Goal: Entertainment & Leisure: Consume media (video, audio)

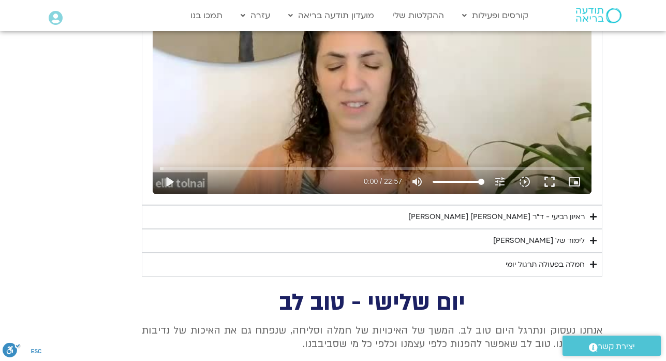
scroll to position [2216, 0]
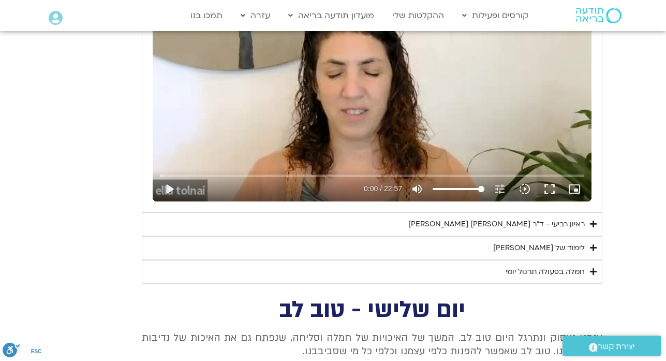
click at [462, 230] on div "ראיון רביעי - ד"ר [PERSON_NAME] [PERSON_NAME]" at bounding box center [496, 224] width 177 height 12
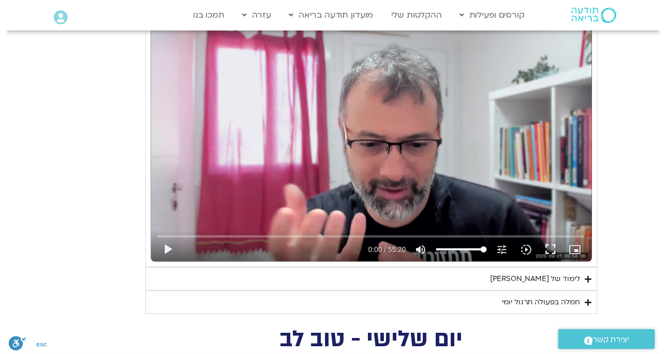
scroll to position [2464, 0]
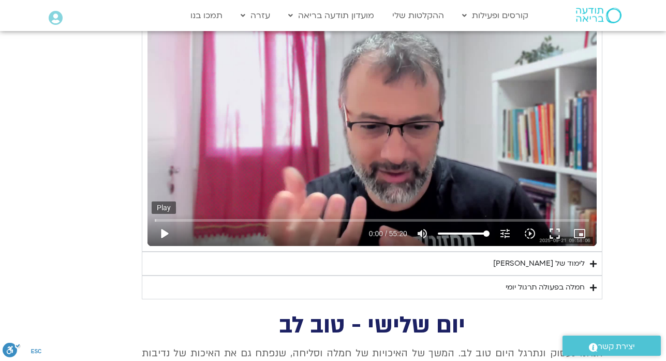
click at [162, 246] on button "play_arrow" at bounding box center [164, 233] width 25 height 25
type input "919"
type input "0.004544"
type input "919"
type input "0.126247"
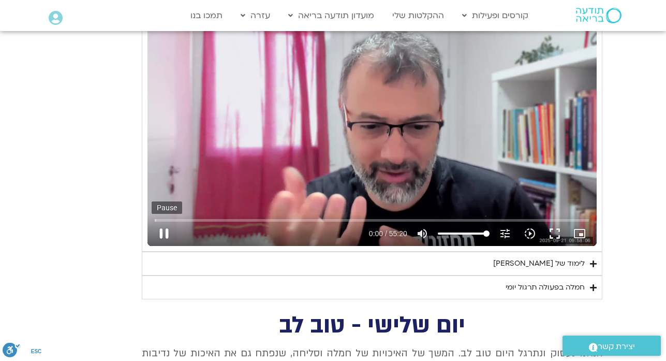
type input "919"
type input "0.260919"
type input "919"
type input "0.400233"
type input "919"
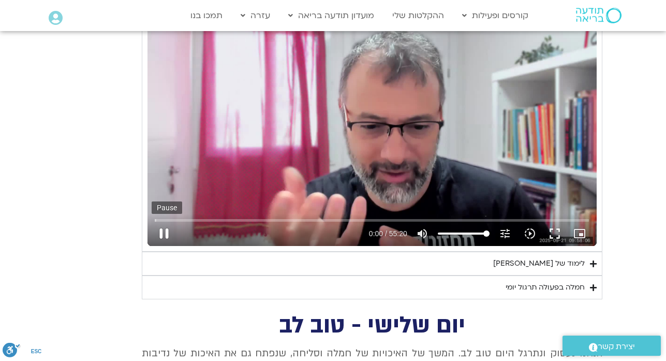
type input "0.547798"
type input "919"
type input "0.678898"
type input "919"
type input "0.812949"
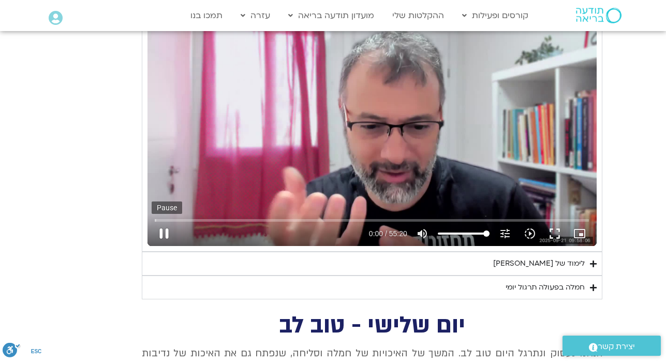
type input "919"
type input "0.945573"
type input "919"
type input "1.083942"
type input "919"
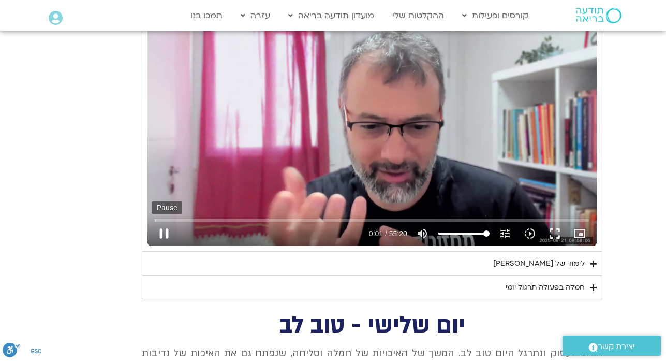
type input "1.230768"
type input "919"
type input "1.360679"
type input "919"
type input "1.509387"
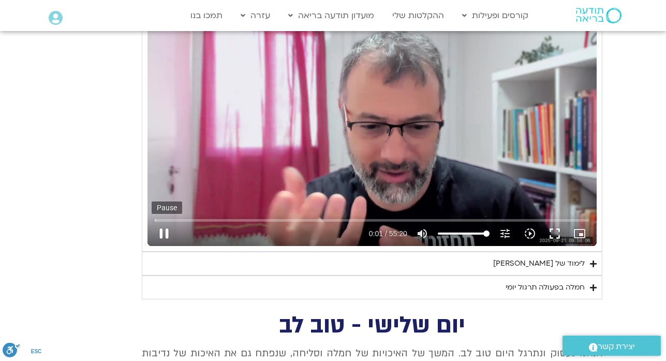
type input "919"
type input "1.640545"
type input "919"
type input "1.7706"
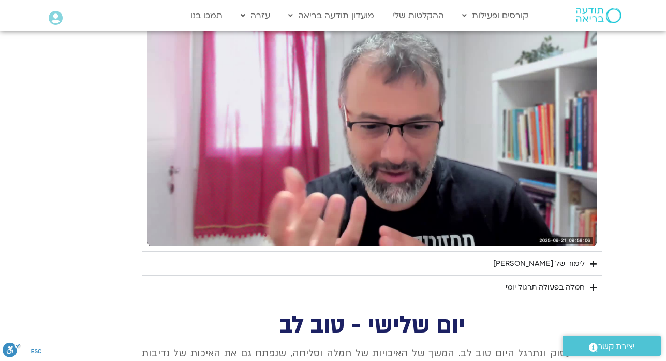
type input "919"
type input "971.951182"
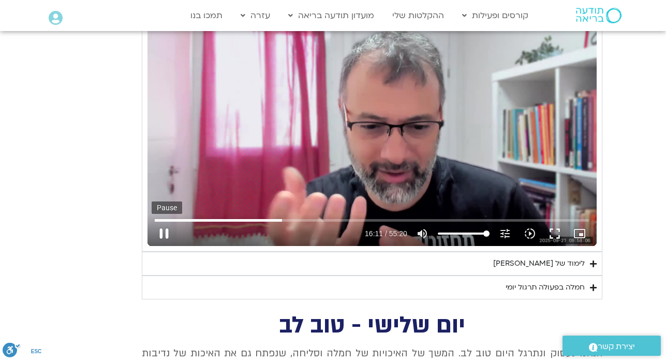
click at [167, 246] on button "pause" at bounding box center [164, 233] width 25 height 25
type input "919"
type input "972"
click at [167, 246] on button "play_arrow" at bounding box center [164, 233] width 25 height 25
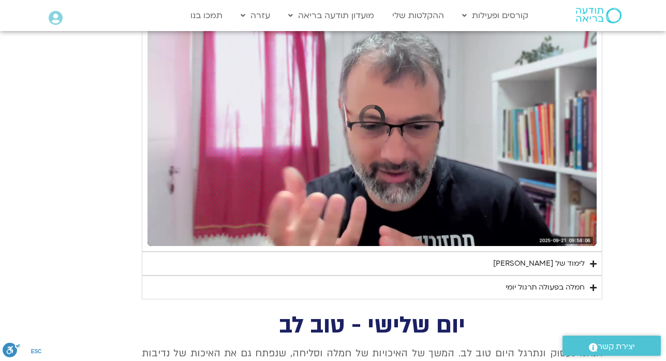
click at [167, 246] on button "pause" at bounding box center [164, 233] width 25 height 25
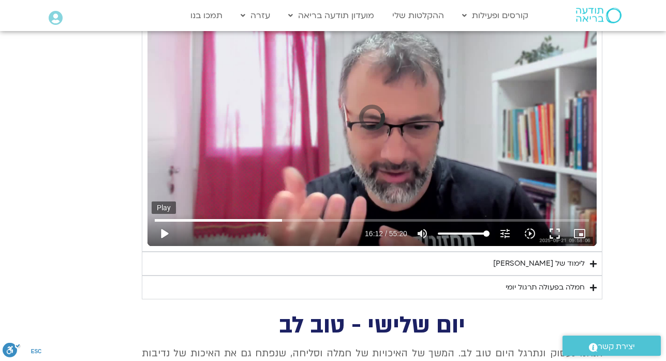
click at [167, 246] on button "play_arrow" at bounding box center [164, 233] width 25 height 25
type input "919"
click at [287, 223] on input "Seek" at bounding box center [372, 220] width 434 height 6
type input "1003.535306"
type input "919"
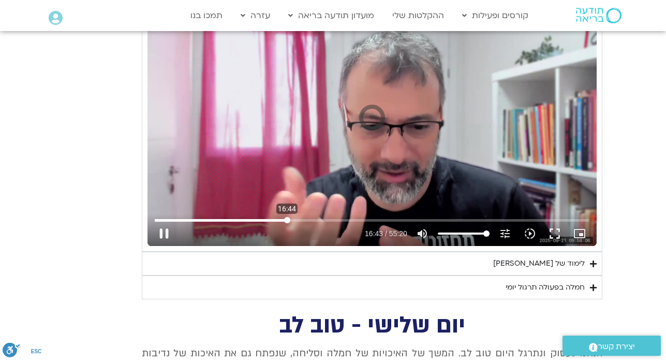
type input "1003.555306"
type input "919"
type input "1003.662663"
type input "919"
type input "1003.797356"
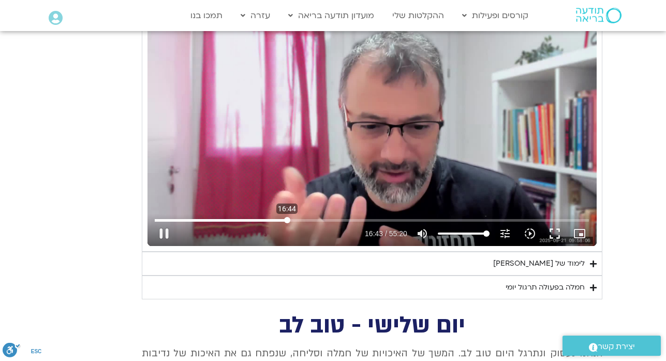
type input "919"
type input "1003.938118"
type input "919"
type input "1004.065187"
type input "919"
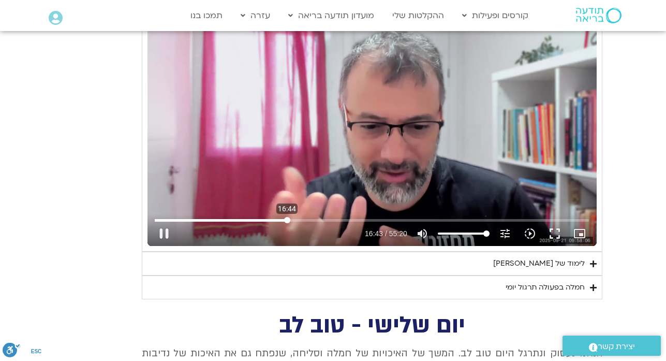
type input "1004.193108"
type input "919"
type input "1004.329347"
type input "919"
type input "1004.459151"
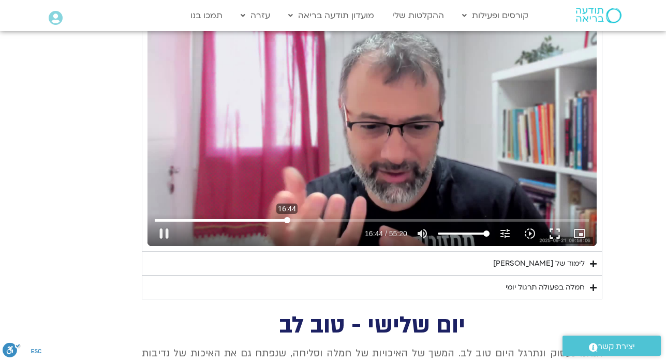
type input "919"
type input "1004.601272"
type input "919"
type input "1004.731159"
type input "919"
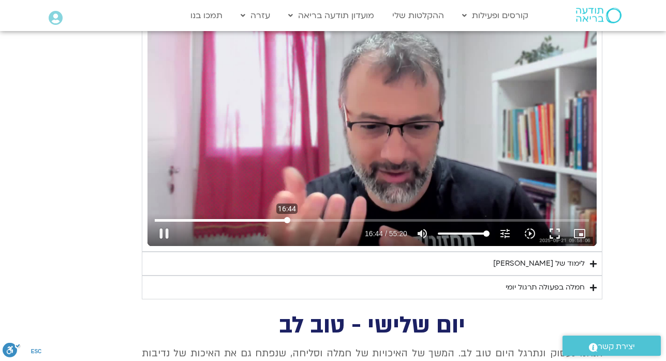
type input "1004.863955"
type input "919"
type input "1004.992454"
type input "919"
type input "1005.130206"
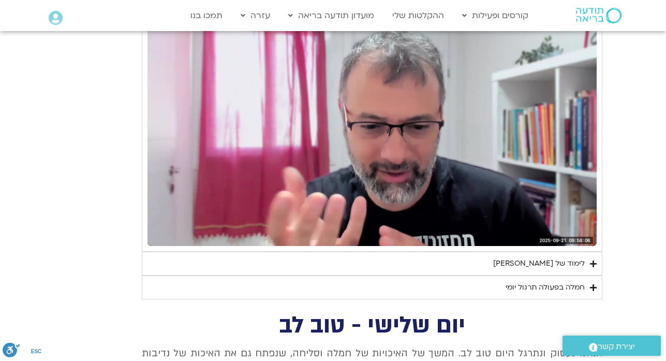
type input "919"
type input "1019.120035"
type input "919"
type input "1019.292947"
type input "919"
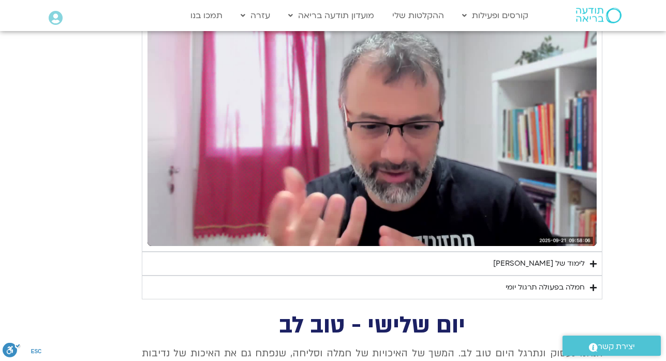
type input "1019.426233"
type input "919"
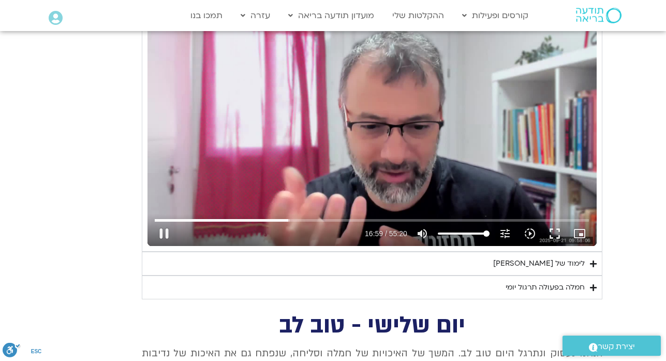
type input "1019.559411"
type input "919"
type input "1019.627827"
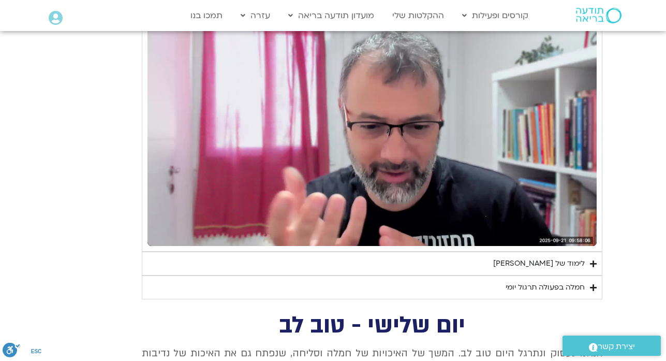
type input "919"
type input "1020.6315"
type input "919"
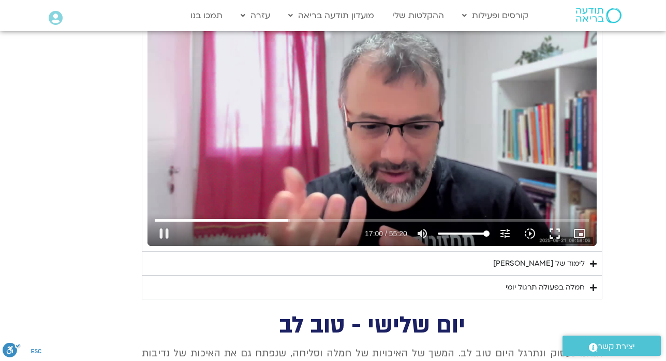
type input "1020.762455"
type input "919"
type input "1020.885889"
type input "919"
type input "1021.015042"
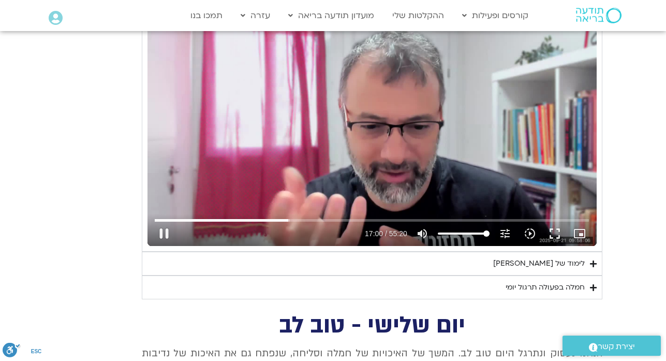
type input "919"
type input "1021.148376"
type input "919"
type input "1021.329941"
type input "919"
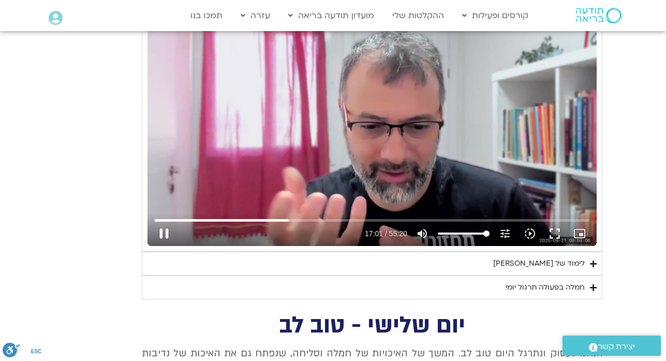
type input "1021.460452"
type input "919"
type input "1021.593166"
type input "919"
type input "1021.693706"
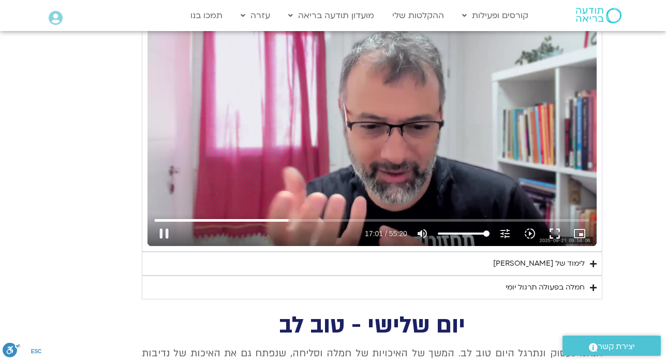
type input "919"
type input "1021.859393"
type input "919"
type input "1021.985295"
type input "919"
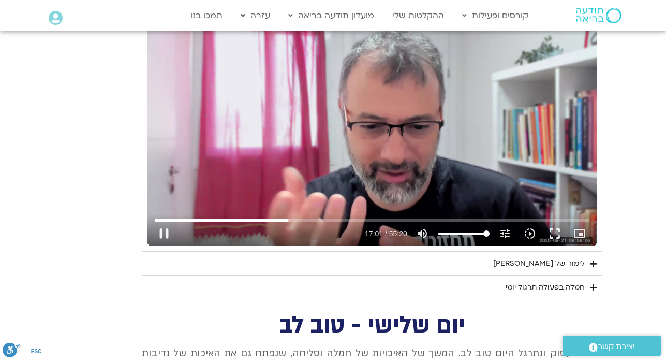
type input "1022.126163"
type input "919"
type input "1022.235136"
type input "919"
type input "1022.37472"
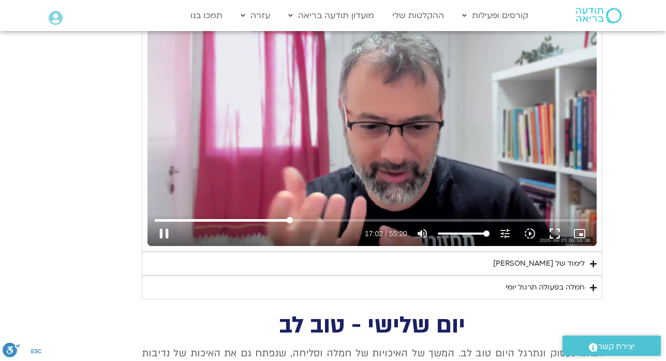
type input "919"
type input "1022.508759"
type input "919"
type input "1022.709899"
type input "919"
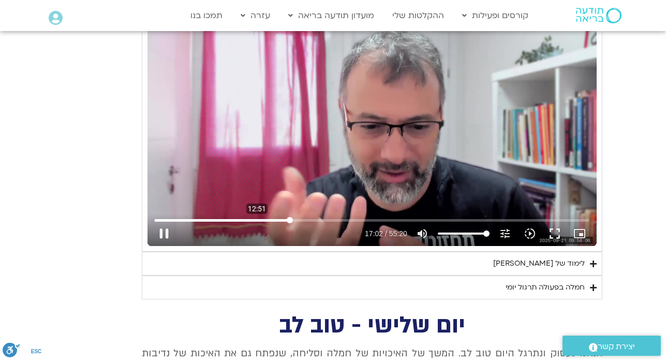
type input "1022.877558"
type input "919"
type input "1023.018898"
type input "919"
type input "1023.126571"
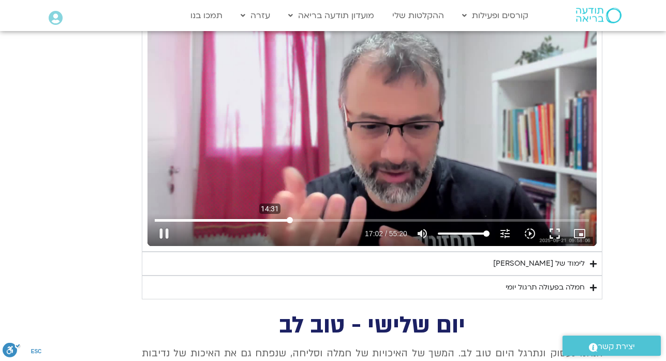
type input "919"
type input "1023.293714"
type input "919"
type input "1023.334411"
type input "919"
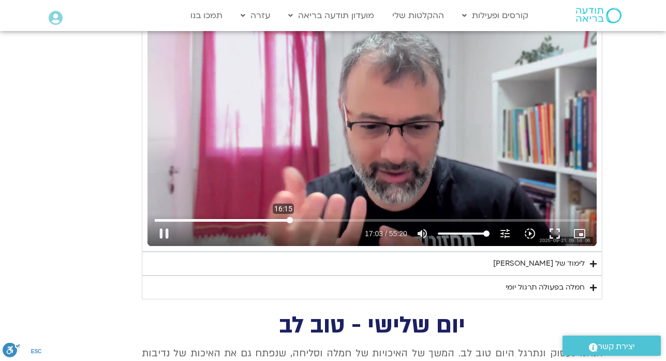
type input "1023.469863"
type input "919"
type input "1023.604608"
type input "919"
type input "1023.733756"
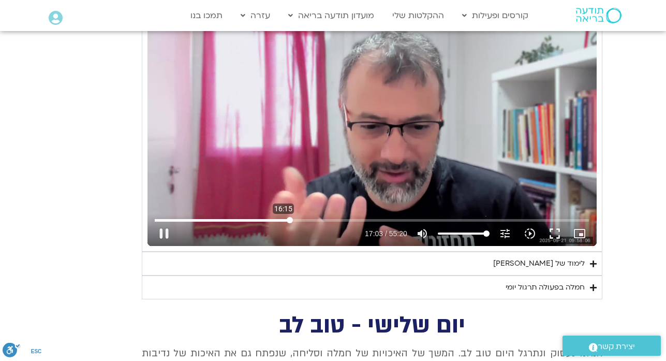
type input "919"
type input "1023.885681"
type input "919"
type input "975.415227582035"
type input "919"
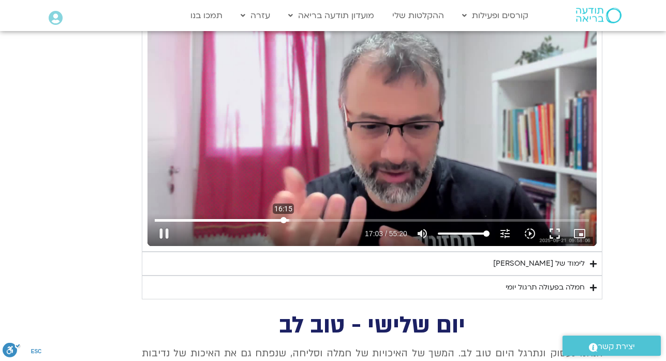
click at [284, 223] on input "Seek" at bounding box center [372, 220] width 434 height 6
type input "975.415227"
type input "919"
type input "975.425535"
type input "919"
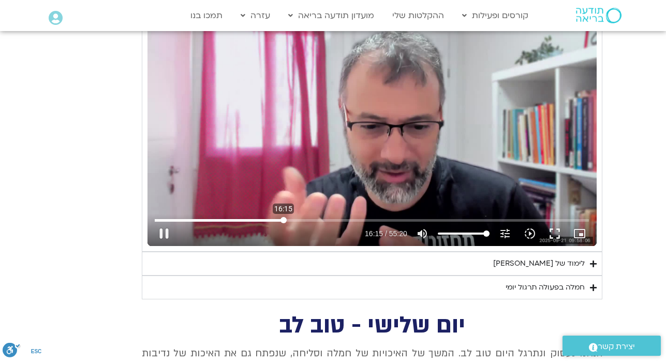
type input "975.557082"
type input "919"
type input "975.686435"
type input "919"
type input "975.841284"
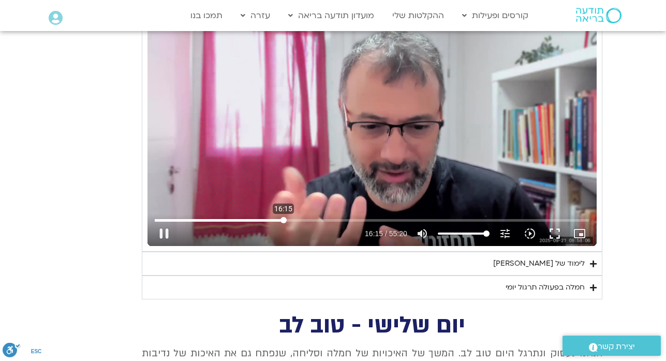
type input "919"
type input "975.970713"
type input "919"
type input "976.106034"
type input "919"
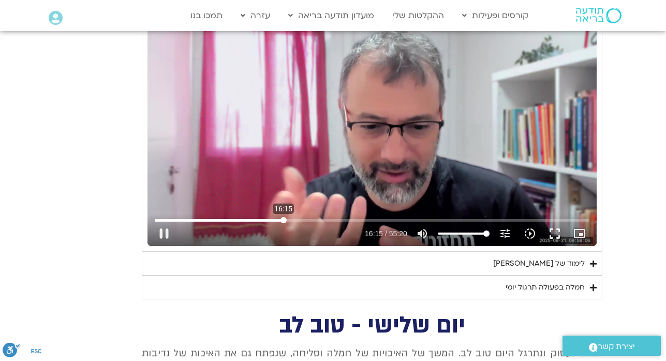
type input "976.245734"
type input "919"
type input "976.375816"
type input "919"
type input "976.514939"
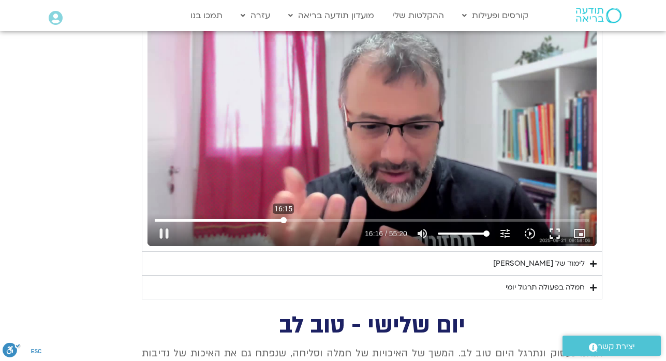
type input "919"
type input "976.657129"
type input "919"
type input "976.791559"
type input "919"
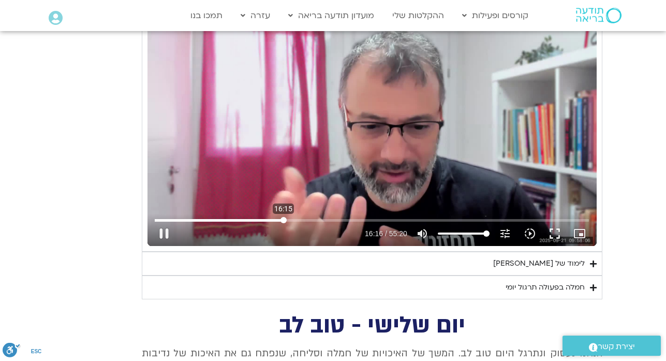
type input "976.926228"
type input "919"
type input "977.058639"
type input "919"
type input "977.192209"
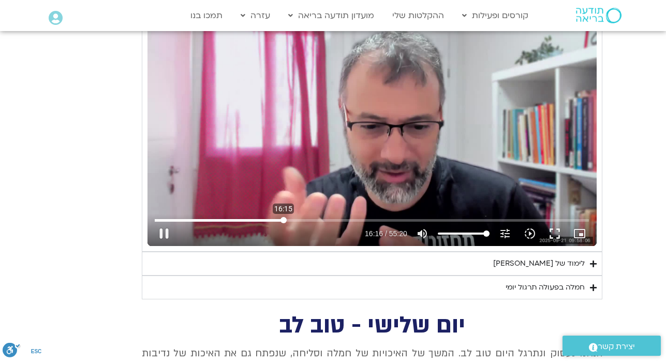
type input "919"
type input "977.32883"
type input "919"
type input "977.455854"
type input "919"
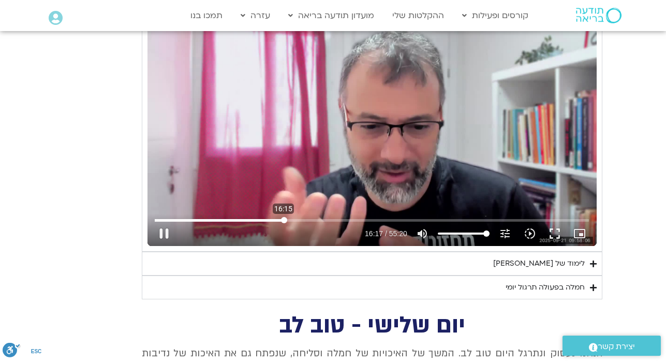
type input "977.585725"
type input "919"
type input "977.723251"
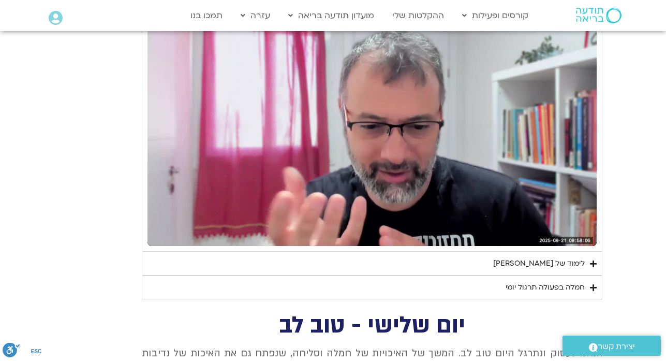
type input "919"
type input "1085.34439"
type input "919"
type input "1085.444965"
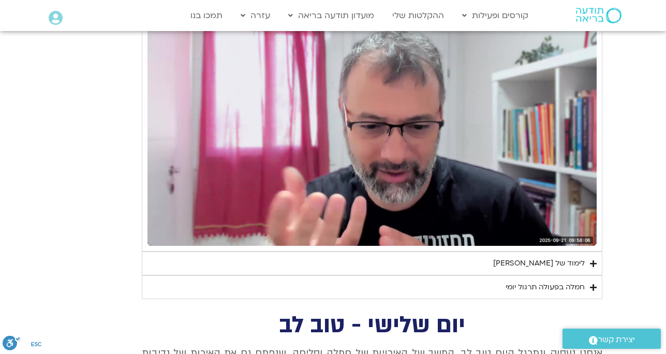
type input "919"
type input "2042.907615"
type input "919"
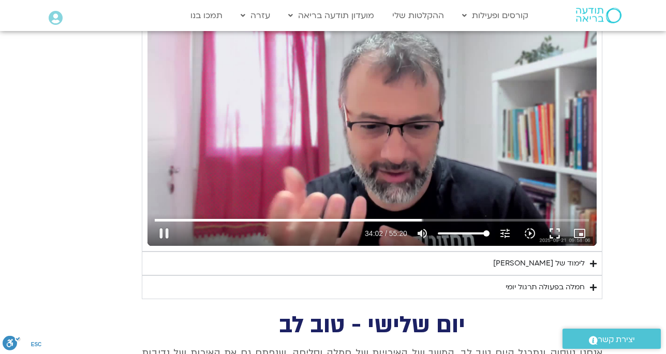
type input "2043.088526"
type input "919"
type input "2043.235793"
type input "919"
type input "2043.399017"
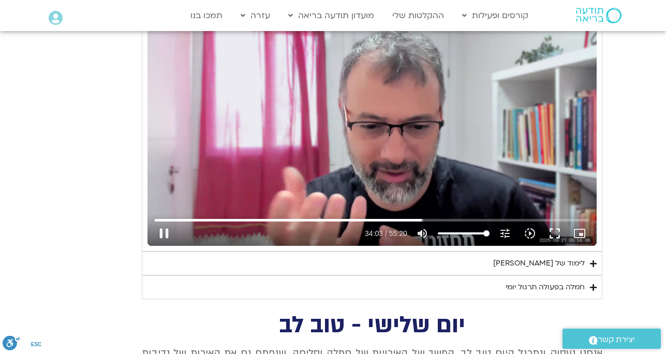
type input "919"
type input "2043.522175"
type input "919"
type input "2043.665165"
type input "919"
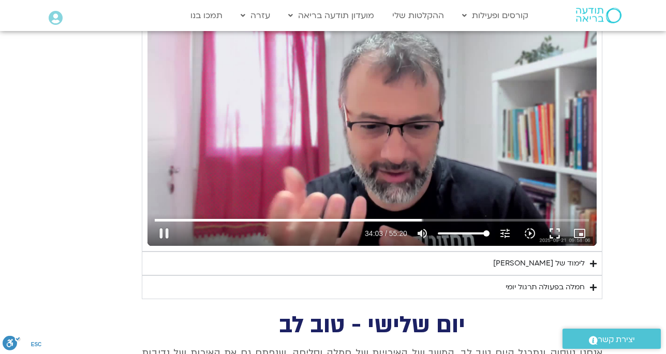
type input "2043.79903"
type input "919"
type input "2043.931766"
type input "919"
type input "2044.064481"
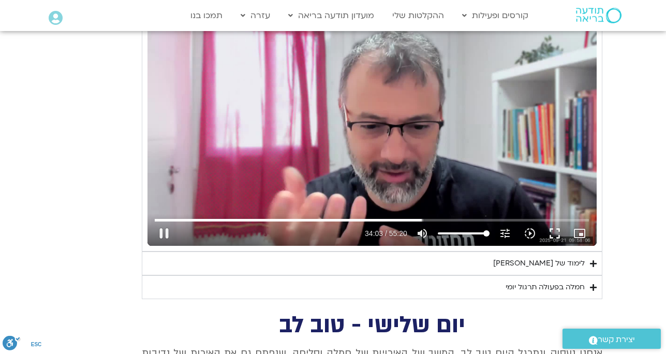
type input "919"
type input "2044.127677"
type input "919"
type input "2044.258159"
type input "919"
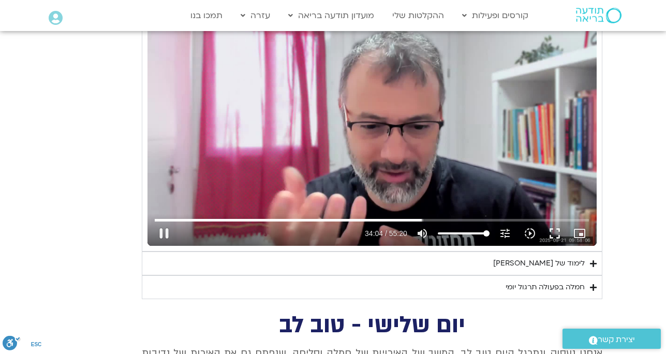
type input "2044.392738"
type input "919"
type input "2044.527147"
type input "919"
type input "2044.666925"
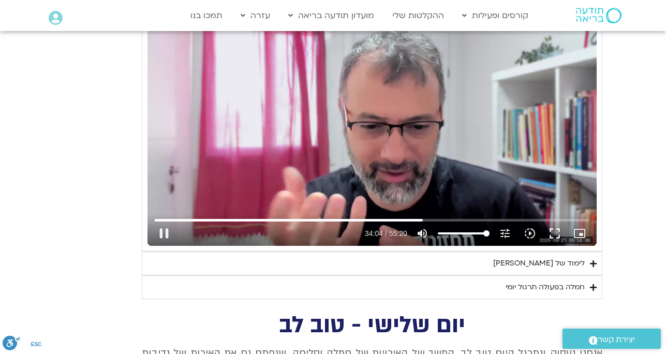
type input "919"
type input "2044.813234"
type input "919"
type input "2044.95913"
type input "919"
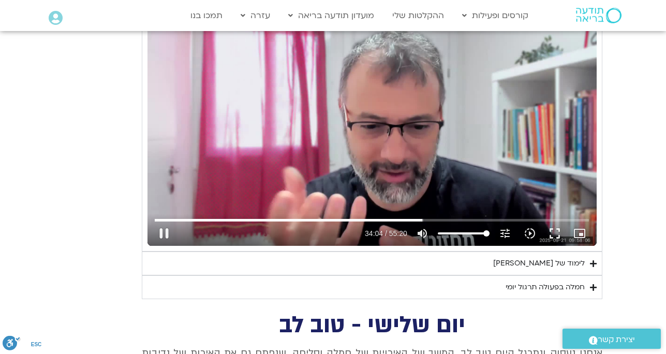
type input "2045.107907"
click at [503, 223] on input "Seek" at bounding box center [372, 220] width 434 height 6
click at [499, 223] on input "Seek" at bounding box center [372, 220] width 434 height 6
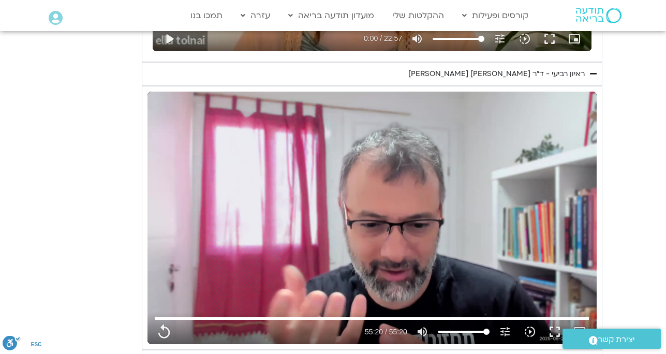
scroll to position [2361, 0]
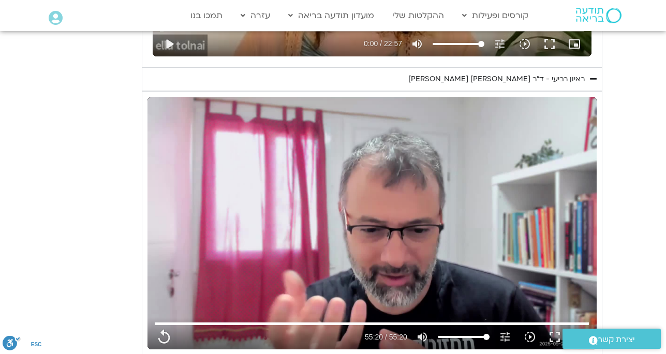
drag, startPoint x: 2, startPoint y: 205, endPoint x: 140, endPoint y: 68, distance: 194.4
click at [140, 68] on div "יום רביעי - פחד השבוע שלנו מתחיל מהבסיס, תרגול של חמלה עצמית – נוכחת וקשובה בתו…" at bounding box center [333, 73] width 538 height 660
